Goal: Contribute content

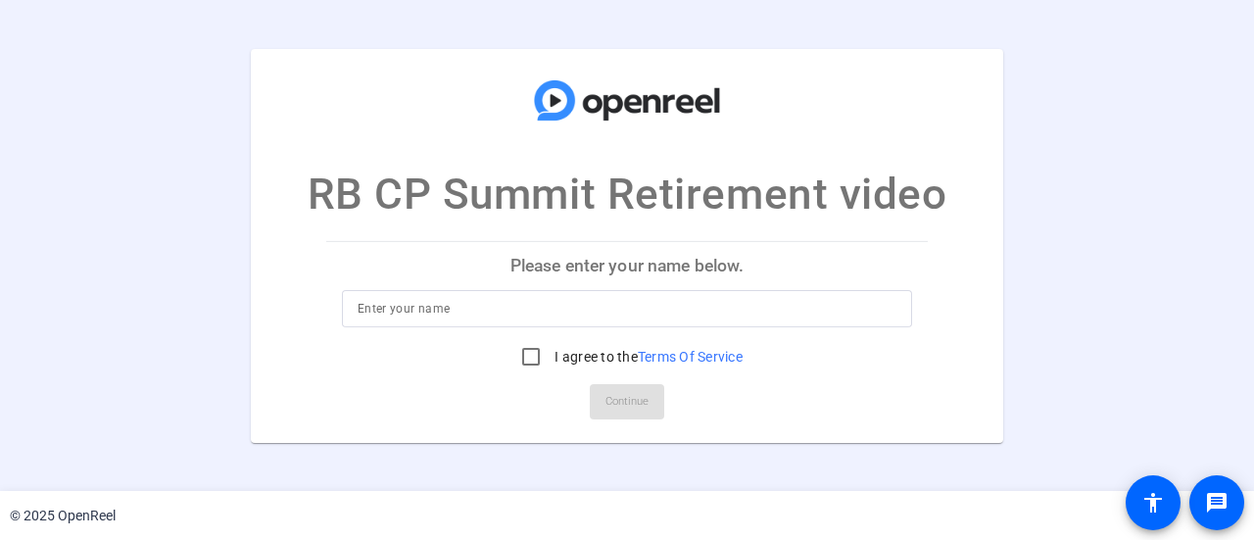
click at [596, 287] on p "Please enter your name below." at bounding box center [626, 265] width 601 height 47
click at [580, 297] on input at bounding box center [627, 309] width 539 height 24
click at [527, 307] on input at bounding box center [627, 309] width 539 height 24
type input "[PERSON_NAME]"
click at [528, 352] on input "I agree to the Terms Of Service" at bounding box center [530, 356] width 39 height 39
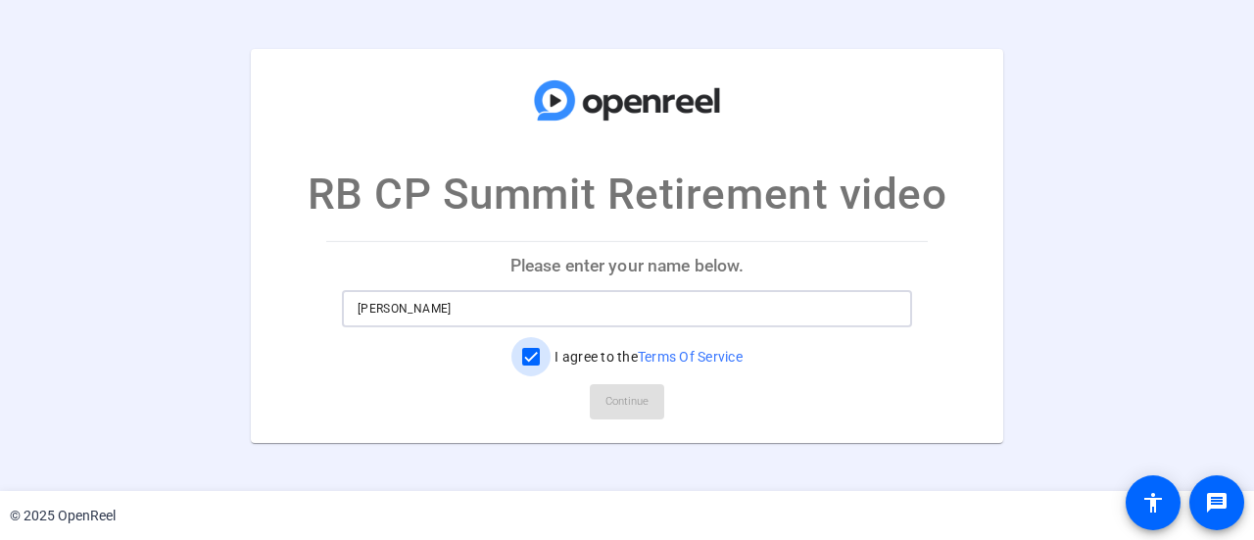
checkbox input "true"
click at [609, 406] on span "Continue" at bounding box center [626, 401] width 43 height 29
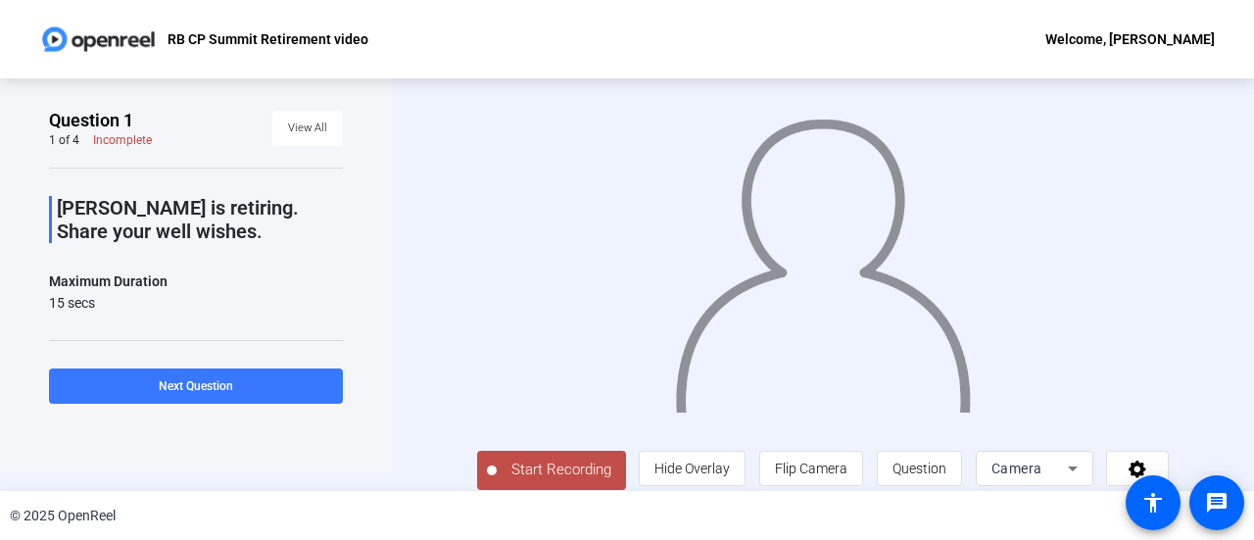
scroll to position [34, 0]
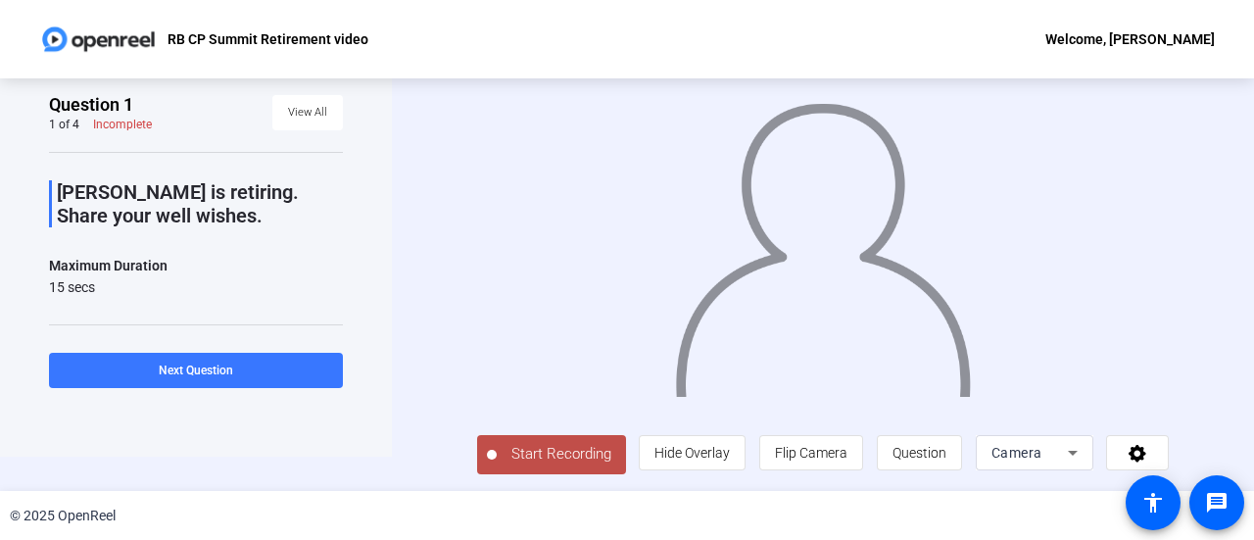
click at [572, 464] on span "Start Recording" at bounding box center [561, 454] width 129 height 23
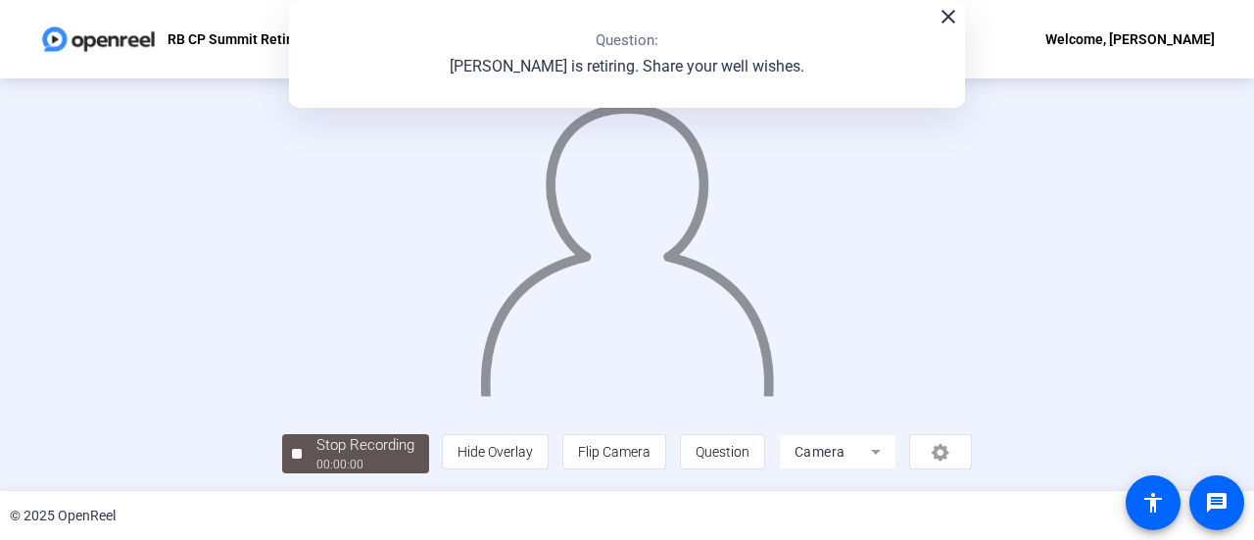
scroll to position [33, 0]
click at [319, 457] on div "00:00:09" at bounding box center [365, 465] width 98 height 18
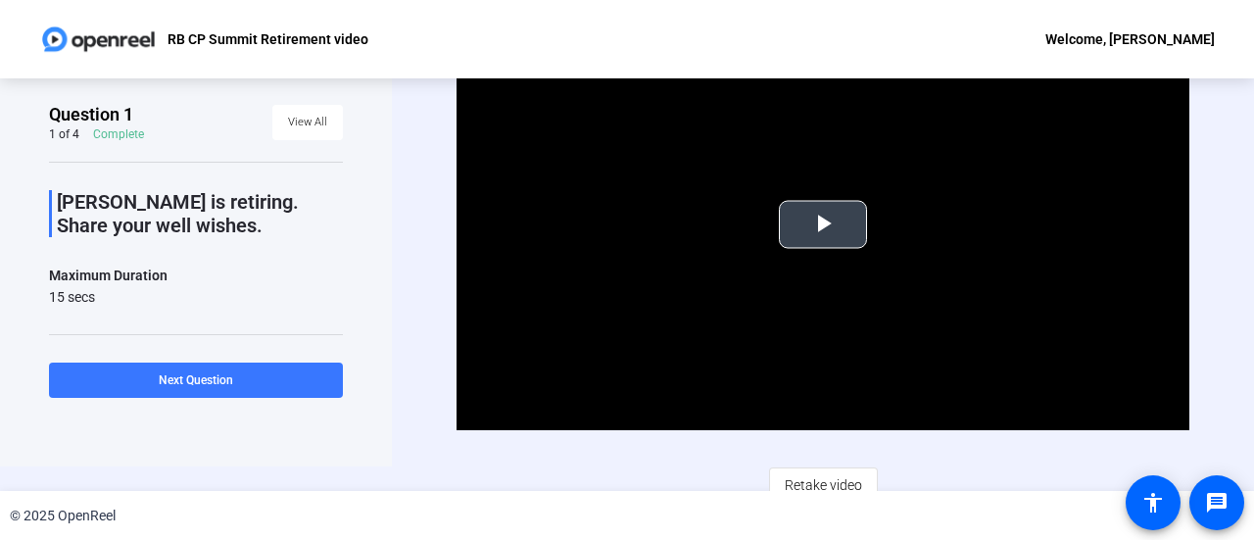
scroll to position [39, 0]
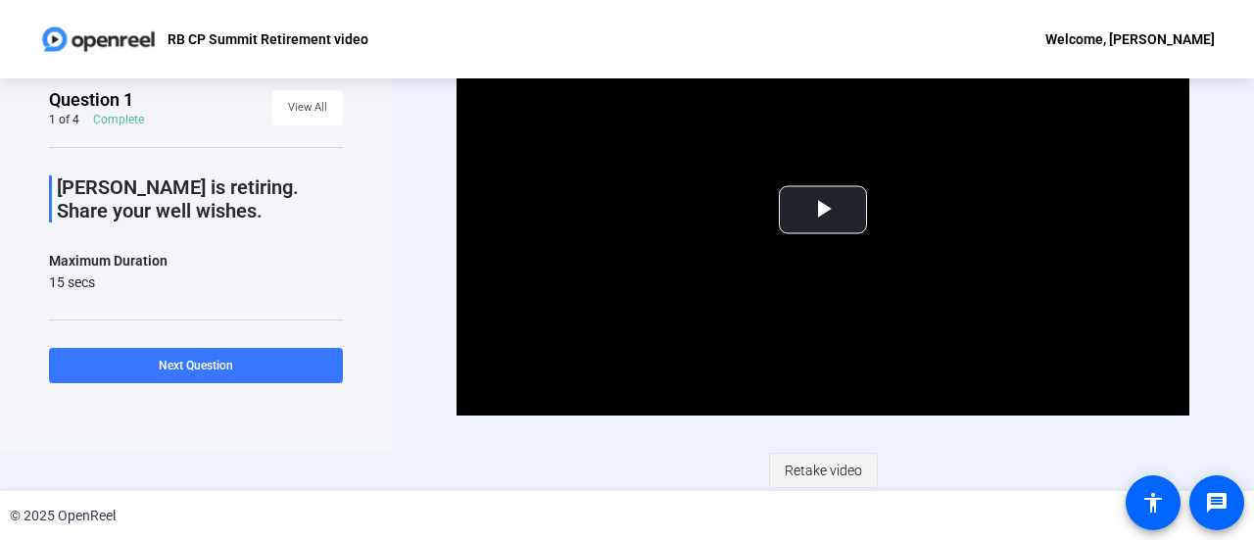
click at [805, 471] on span "Retake video" at bounding box center [823, 470] width 77 height 37
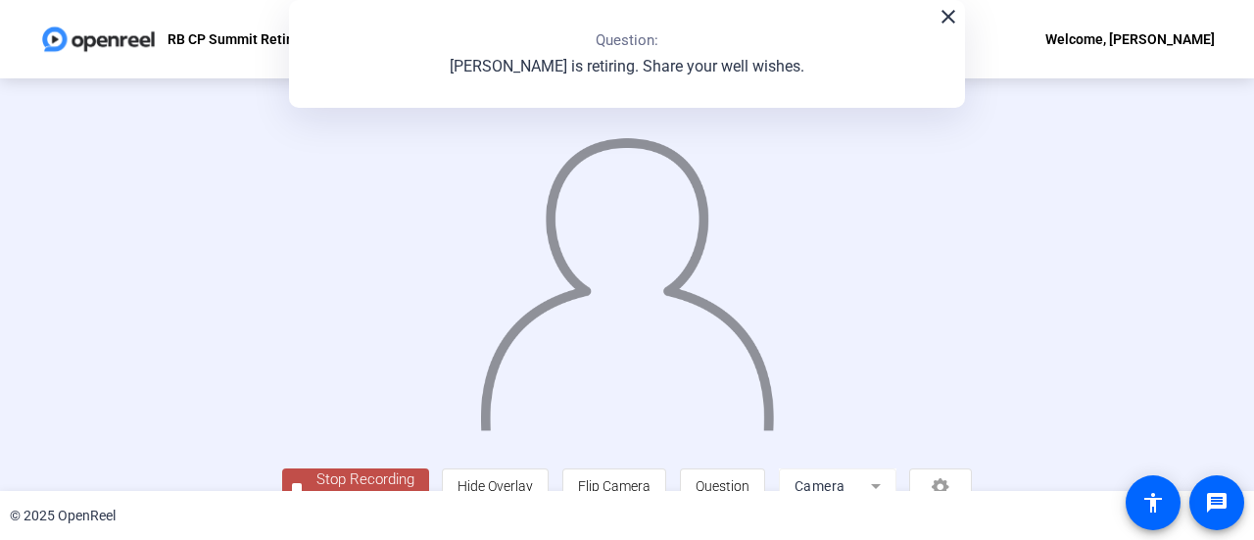
click at [686, 63] on p "[PERSON_NAME] is retiring. Share your well wishes." at bounding box center [627, 67] width 355 height 24
click at [938, 14] on mat-icon "close" at bounding box center [948, 17] width 24 height 24
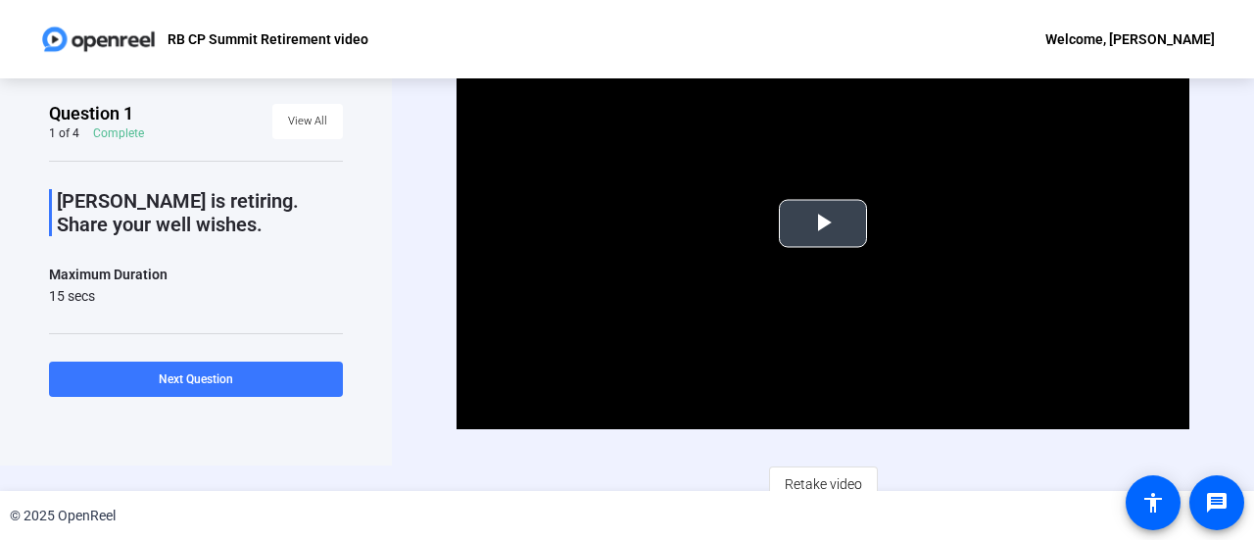
scroll to position [39, 0]
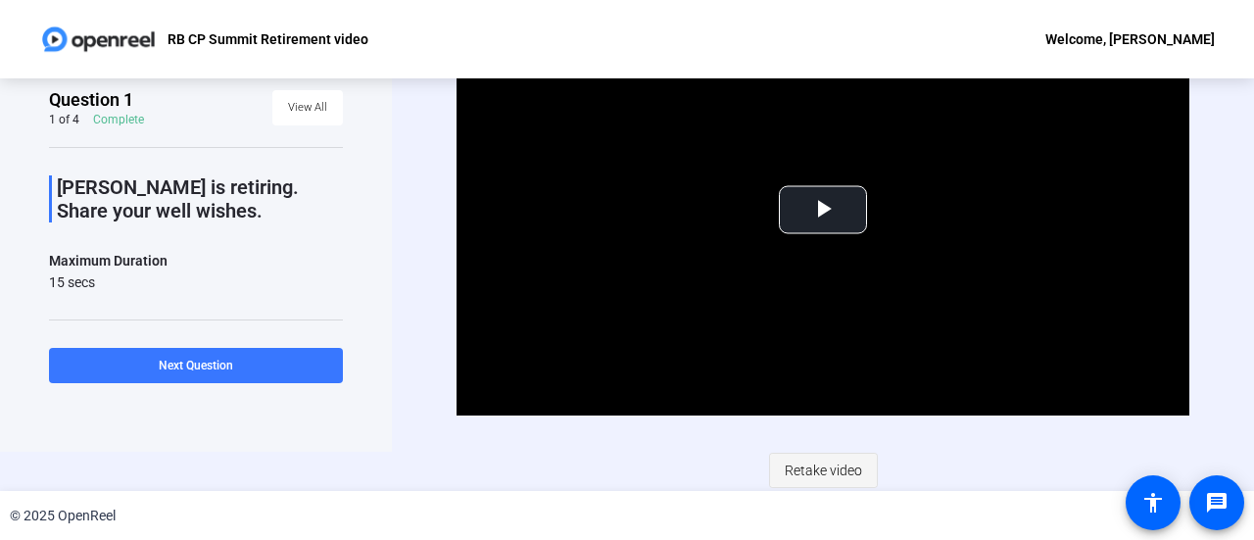
click at [800, 461] on span "Retake video" at bounding box center [823, 470] width 77 height 37
click at [809, 469] on span "Retake video" at bounding box center [823, 470] width 77 height 37
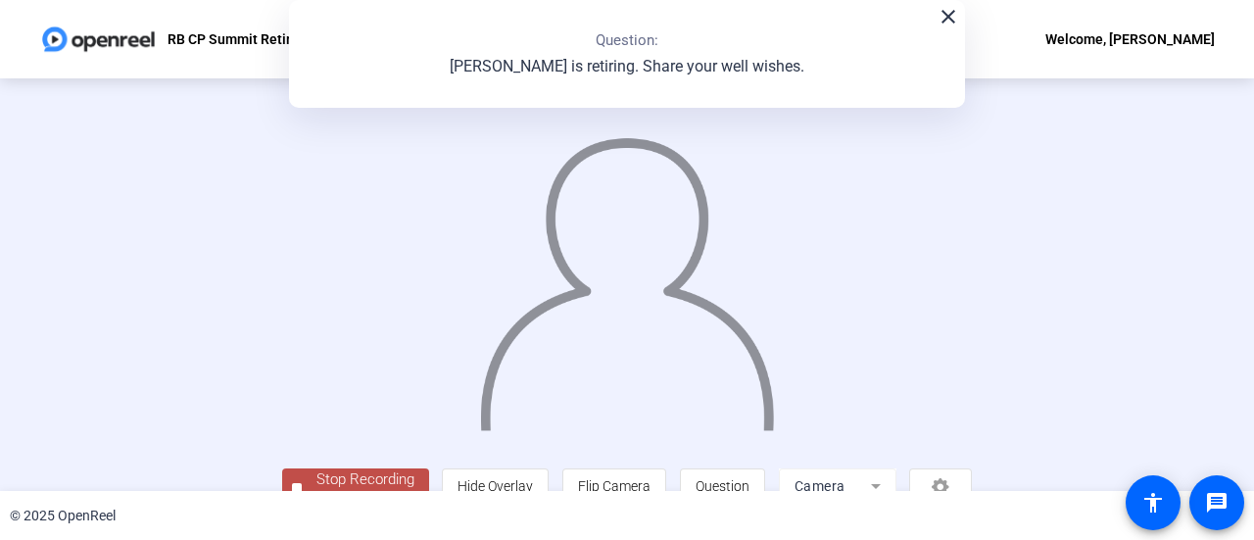
scroll to position [137, 0]
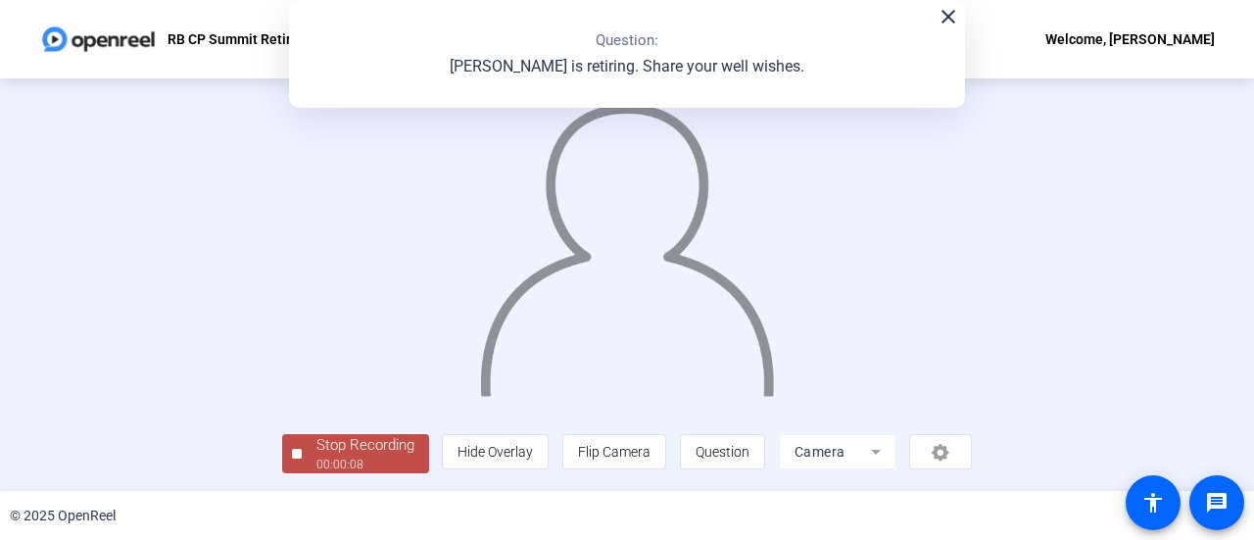
click at [316, 463] on div "00:00:08" at bounding box center [365, 464] width 98 height 18
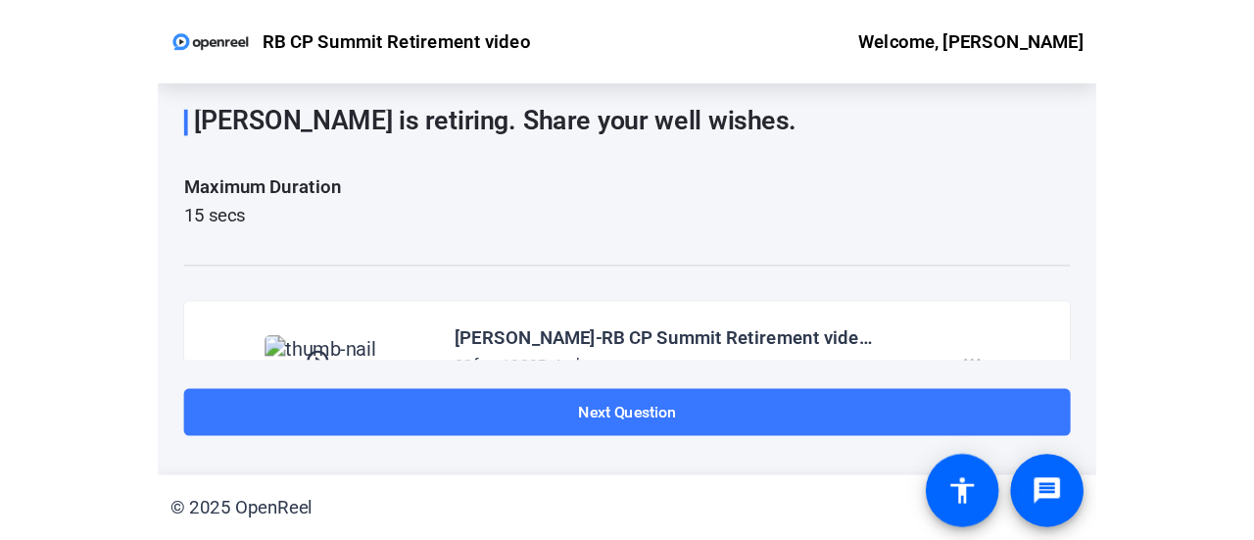
scroll to position [0, 0]
